Goal: Information Seeking & Learning: Learn about a topic

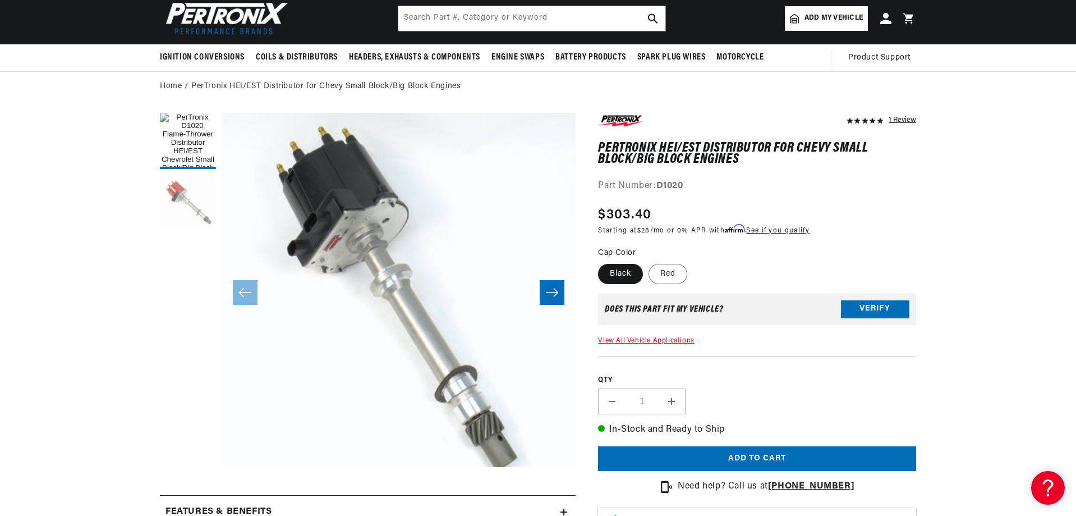
scroll to position [0, 419]
click at [182, 196] on button "Load image 2 in gallery view" at bounding box center [188, 203] width 56 height 56
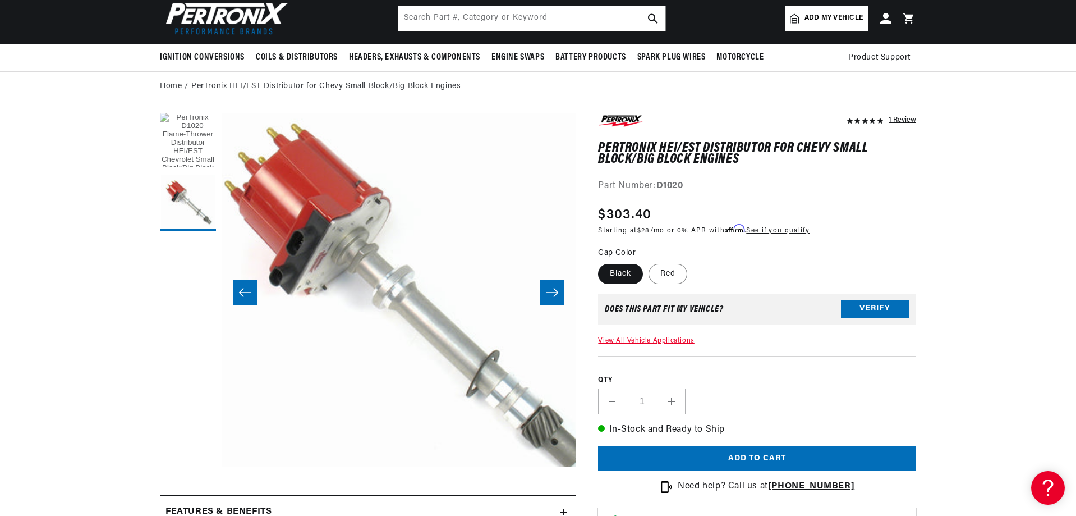
click at [184, 137] on button "Load image 1 in gallery view" at bounding box center [188, 141] width 56 height 56
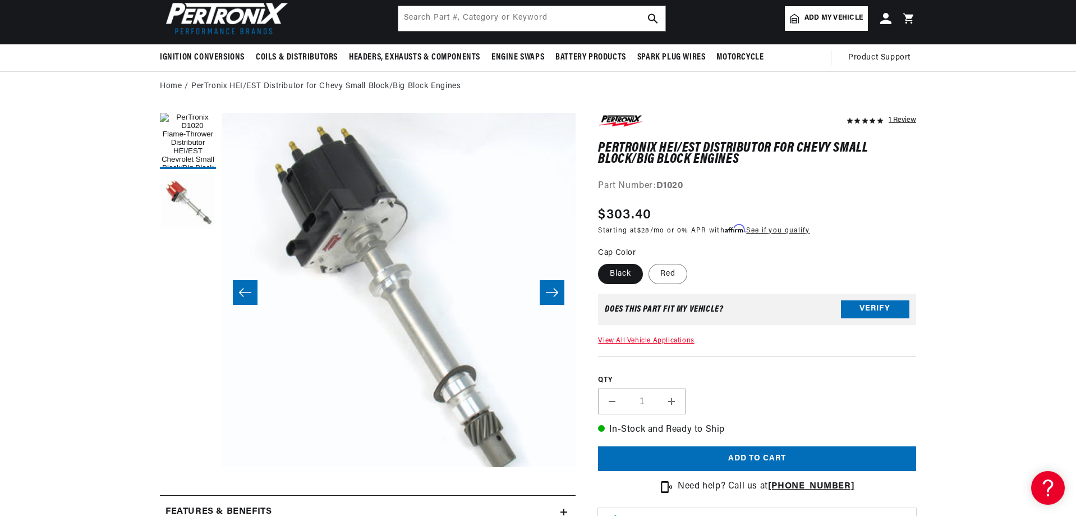
scroll to position [0, 0]
drag, startPoint x: 688, startPoint y: 182, endPoint x: 657, endPoint y: 187, distance: 30.6
click at [657, 187] on div "Part Number: D1020" at bounding box center [757, 186] width 318 height 15
copy div "D1020"
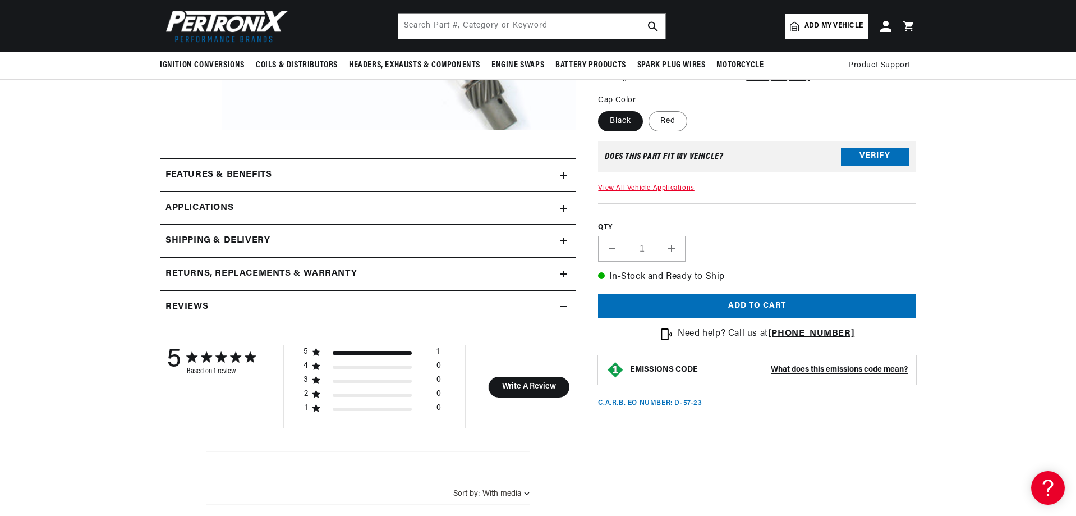
click at [216, 209] on span "Applications" at bounding box center [200, 208] width 68 height 15
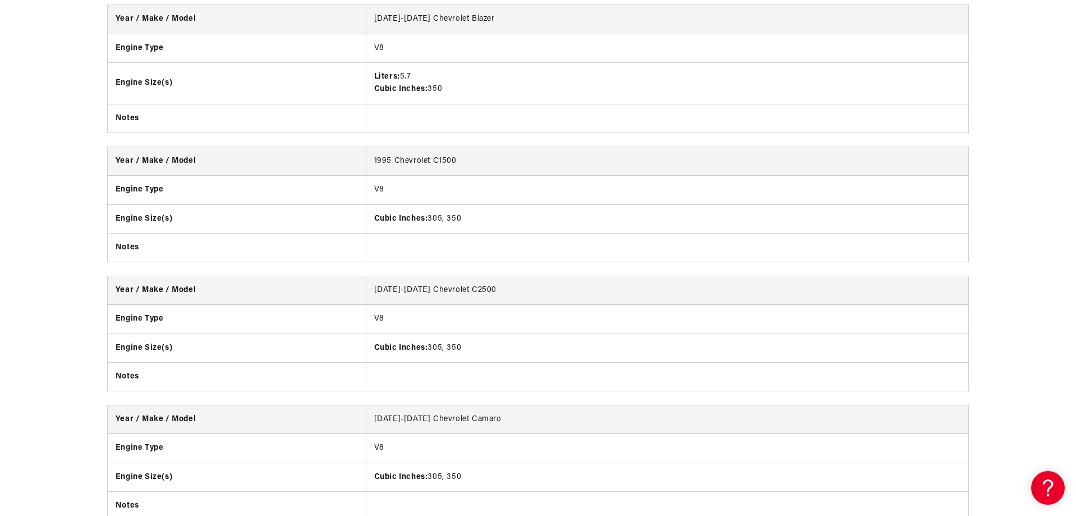
scroll to position [0, 419]
